Goal: Information Seeking & Learning: Learn about a topic

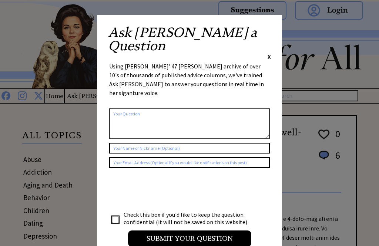
click at [268, 53] on span "X" at bounding box center [269, 56] width 3 height 7
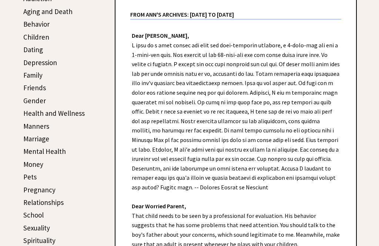
scroll to position [174, 0]
click at [31, 90] on link "Friends" at bounding box center [34, 87] width 23 height 9
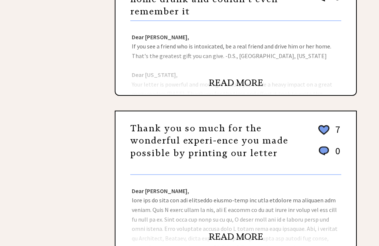
scroll to position [498, 0]
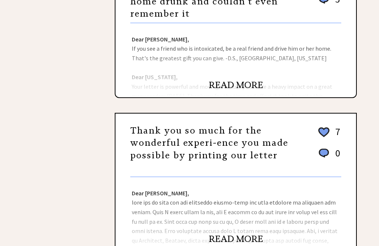
click at [228, 89] on link "READ MORE" at bounding box center [236, 85] width 54 height 11
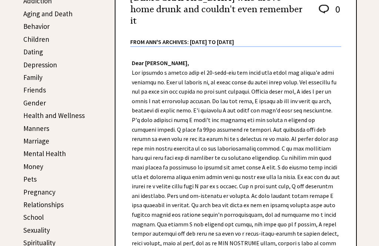
scroll to position [171, 0]
click at [32, 140] on link "Marriage" at bounding box center [36, 141] width 26 height 9
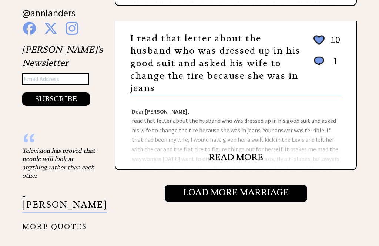
scroll to position [746, 0]
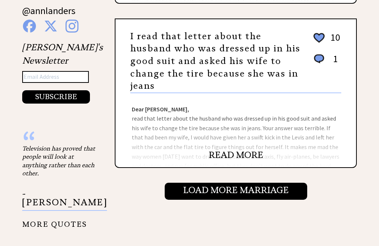
click at [218, 194] on input "Load More Marriage" at bounding box center [236, 191] width 143 height 17
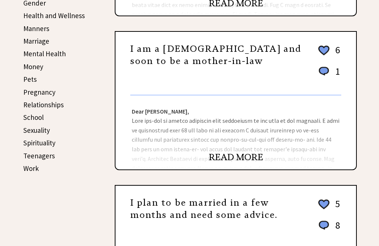
scroll to position [271, 0]
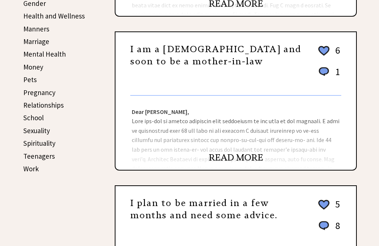
click at [226, 160] on link "READ MORE" at bounding box center [236, 157] width 54 height 11
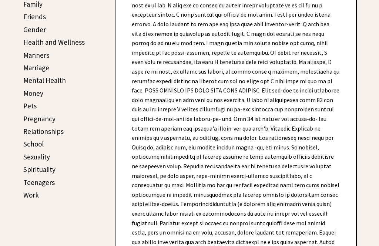
scroll to position [246, 0]
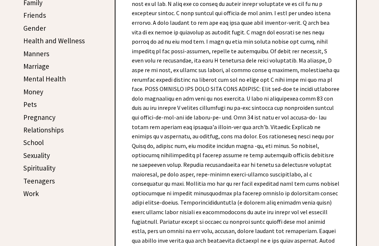
click at [27, 92] on link "Money" at bounding box center [33, 92] width 20 height 9
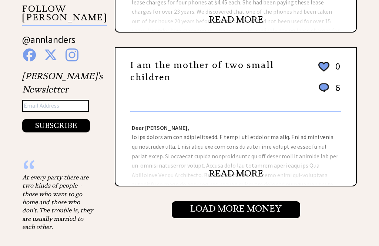
scroll to position [717, 0]
click at [213, 216] on input "Load More Money" at bounding box center [236, 209] width 128 height 17
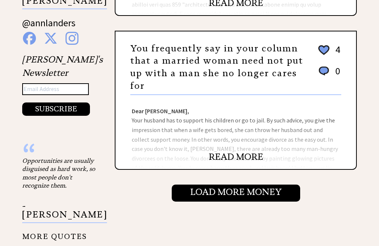
scroll to position [736, 0]
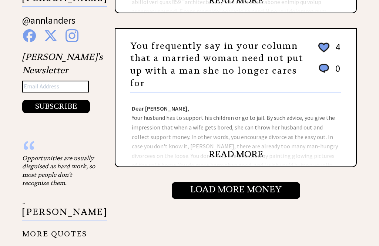
click at [226, 191] on input "Load More Money" at bounding box center [236, 191] width 128 height 17
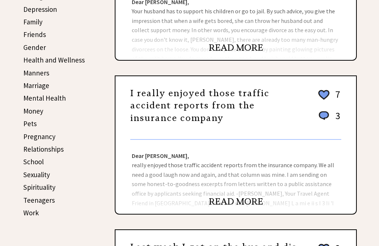
scroll to position [227, 0]
click at [24, 208] on link "Work" at bounding box center [31, 212] width 16 height 9
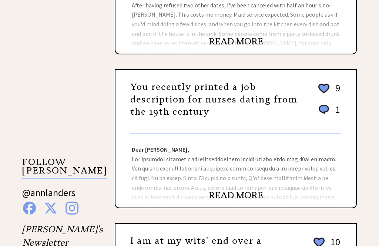
scroll to position [564, 0]
click at [230, 201] on link "READ MORE" at bounding box center [236, 195] width 54 height 11
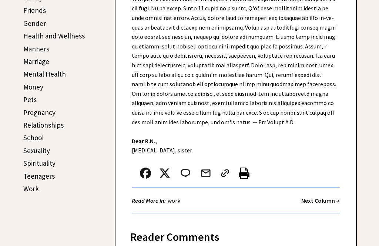
scroll to position [251, 0]
click at [317, 198] on strong "Next Column →" at bounding box center [320, 200] width 39 height 7
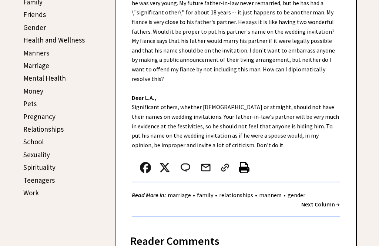
scroll to position [247, 0]
click at [320, 201] on strong "Next Column →" at bounding box center [320, 204] width 39 height 7
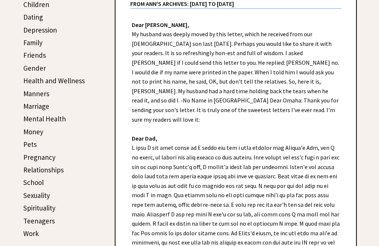
scroll to position [206, 0]
click at [34, 170] on link "Relationships" at bounding box center [43, 170] width 40 height 9
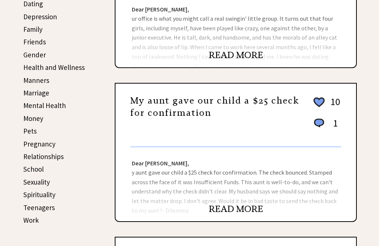
scroll to position [220, 0]
click at [29, 170] on link "School" at bounding box center [33, 169] width 20 height 9
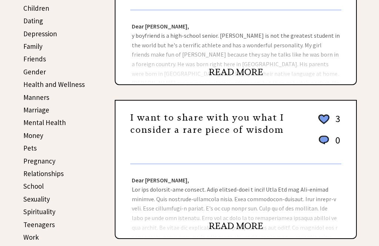
scroll to position [202, 0]
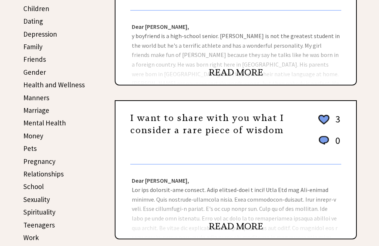
click at [35, 163] on link "Pregnancy" at bounding box center [39, 161] width 32 height 9
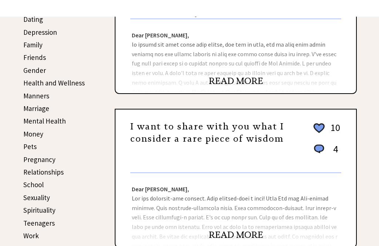
scroll to position [204, 0]
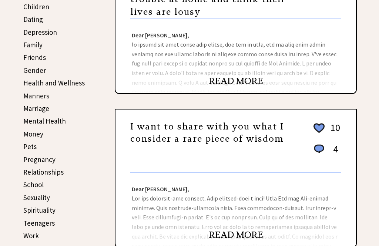
click at [28, 232] on link "Work" at bounding box center [31, 235] width 16 height 9
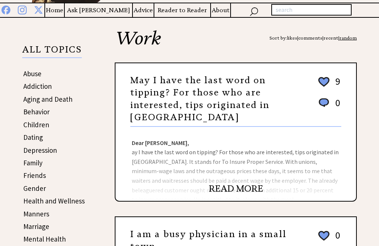
scroll to position [87, 0]
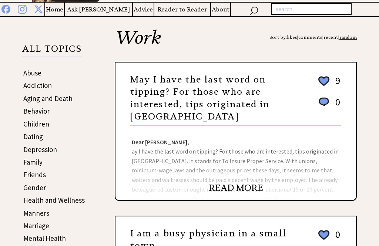
click at [28, 165] on link "Family" at bounding box center [32, 162] width 19 height 9
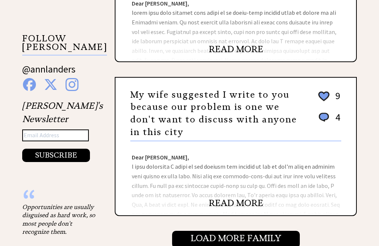
scroll to position [686, 0]
